Goal: Information Seeking & Learning: Learn about a topic

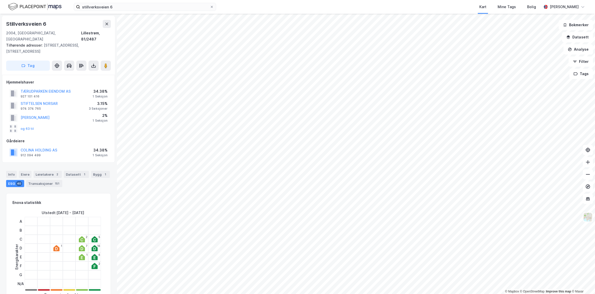
scroll to position [446, 0]
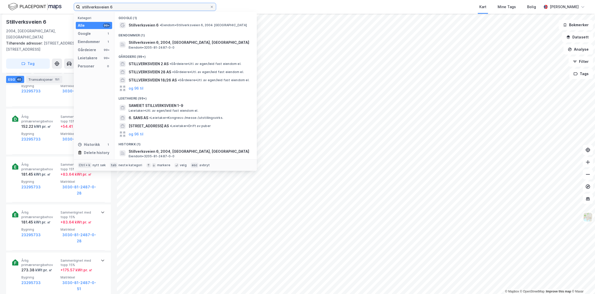
drag, startPoint x: 124, startPoint y: 5, endPoint x: -39, endPoint y: 10, distance: 162.8
click at [0, 10] on html "stillverksveien 6 Kategori Alle 99+ Google 1 Eiendommer 1 Gårdeiere 99+ Leietak…" at bounding box center [297, 147] width 595 height 294
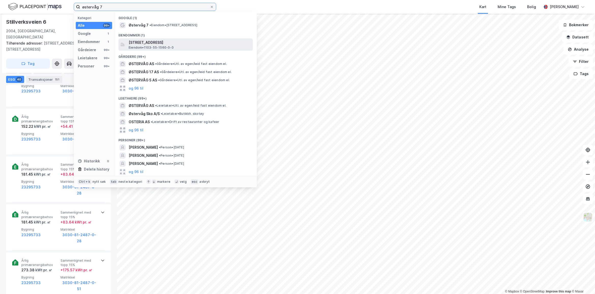
type input "østervåg 7"
click at [178, 39] on span "[STREET_ADDRESS]" at bounding box center [190, 42] width 122 height 6
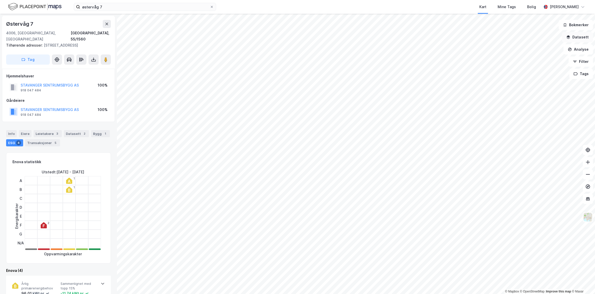
click at [584, 38] on button "Datasett" at bounding box center [577, 37] width 31 height 10
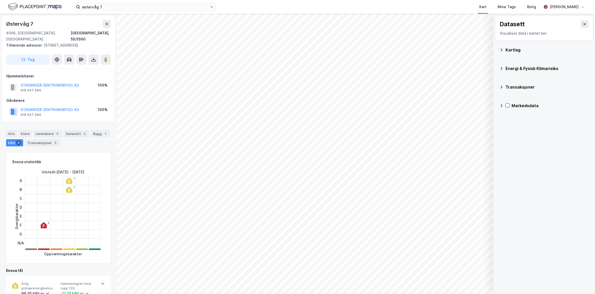
click at [519, 52] on div "Kartlag" at bounding box center [546, 50] width 83 height 6
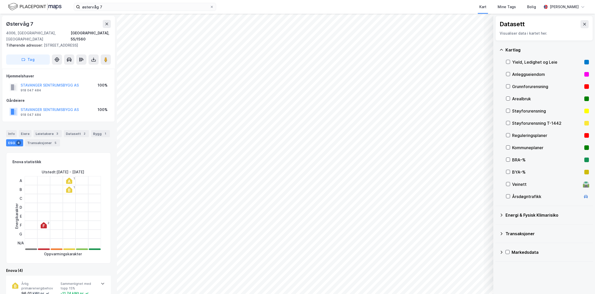
click at [554, 62] on div "Yield, Ledighet og Leie" at bounding box center [547, 62] width 70 height 6
click at [477, 280] on button "Vis" at bounding box center [467, 280] width 42 height 8
